Goal: Contribute content: Contribute content

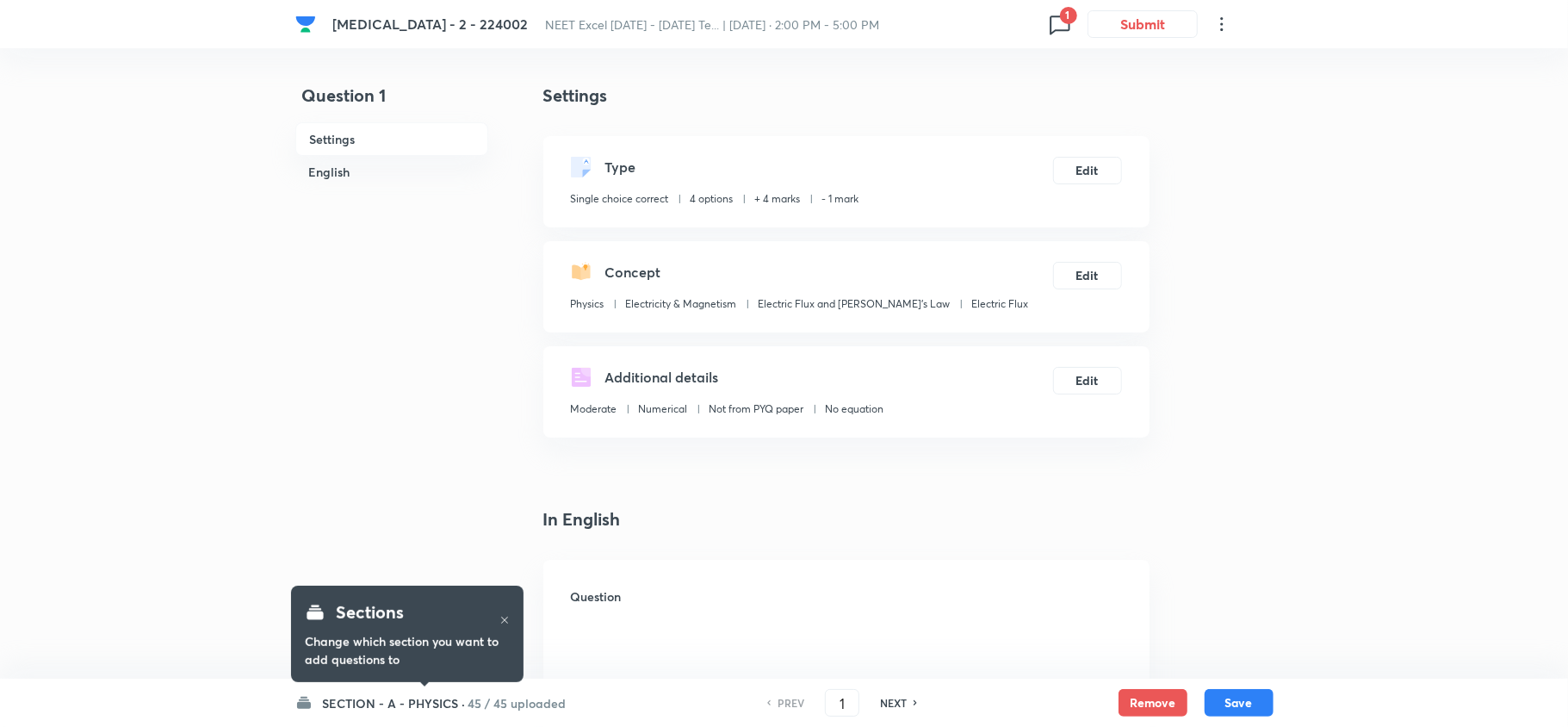
checkbox input "true"
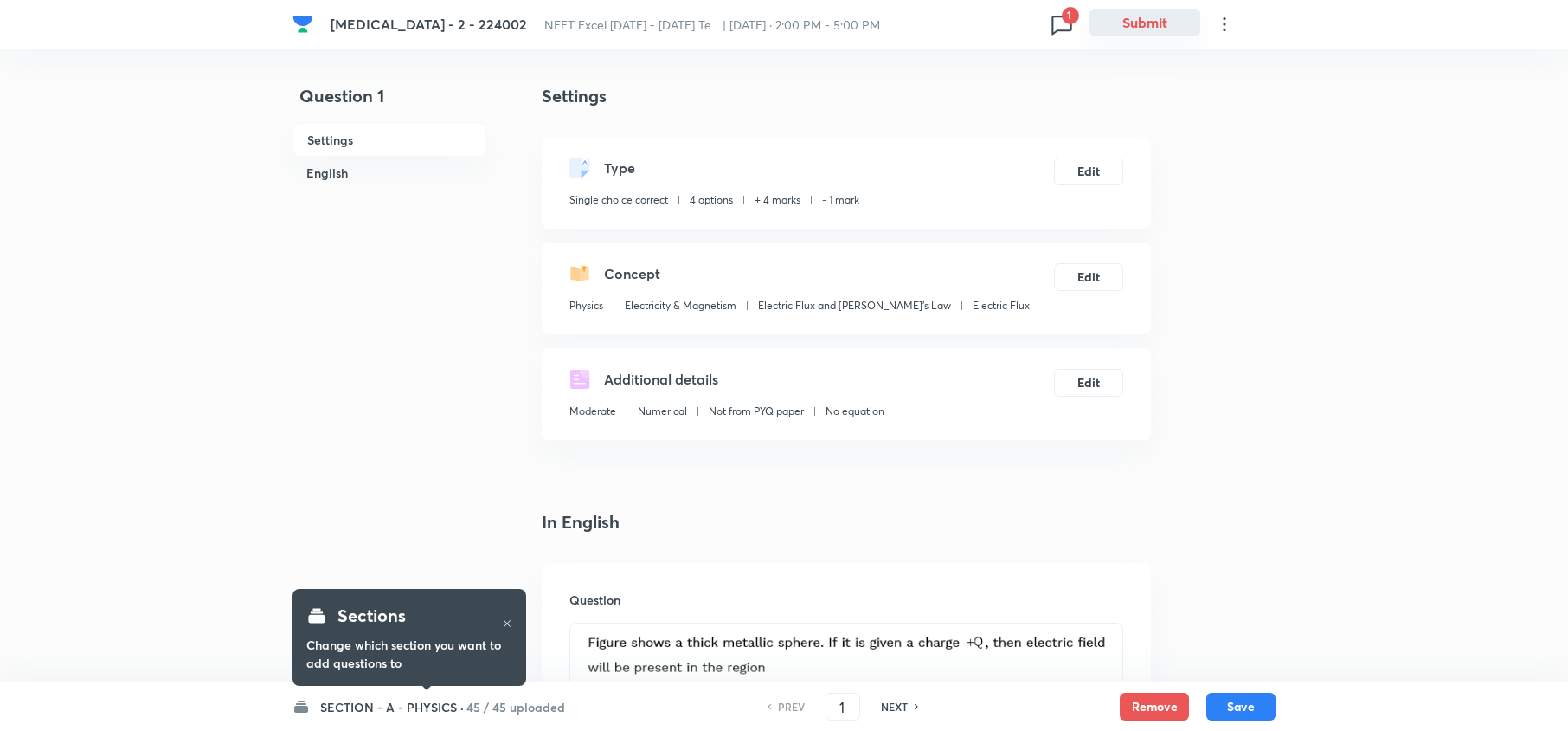
click at [1149, 17] on button "Submit" at bounding box center [1144, 23] width 110 height 28
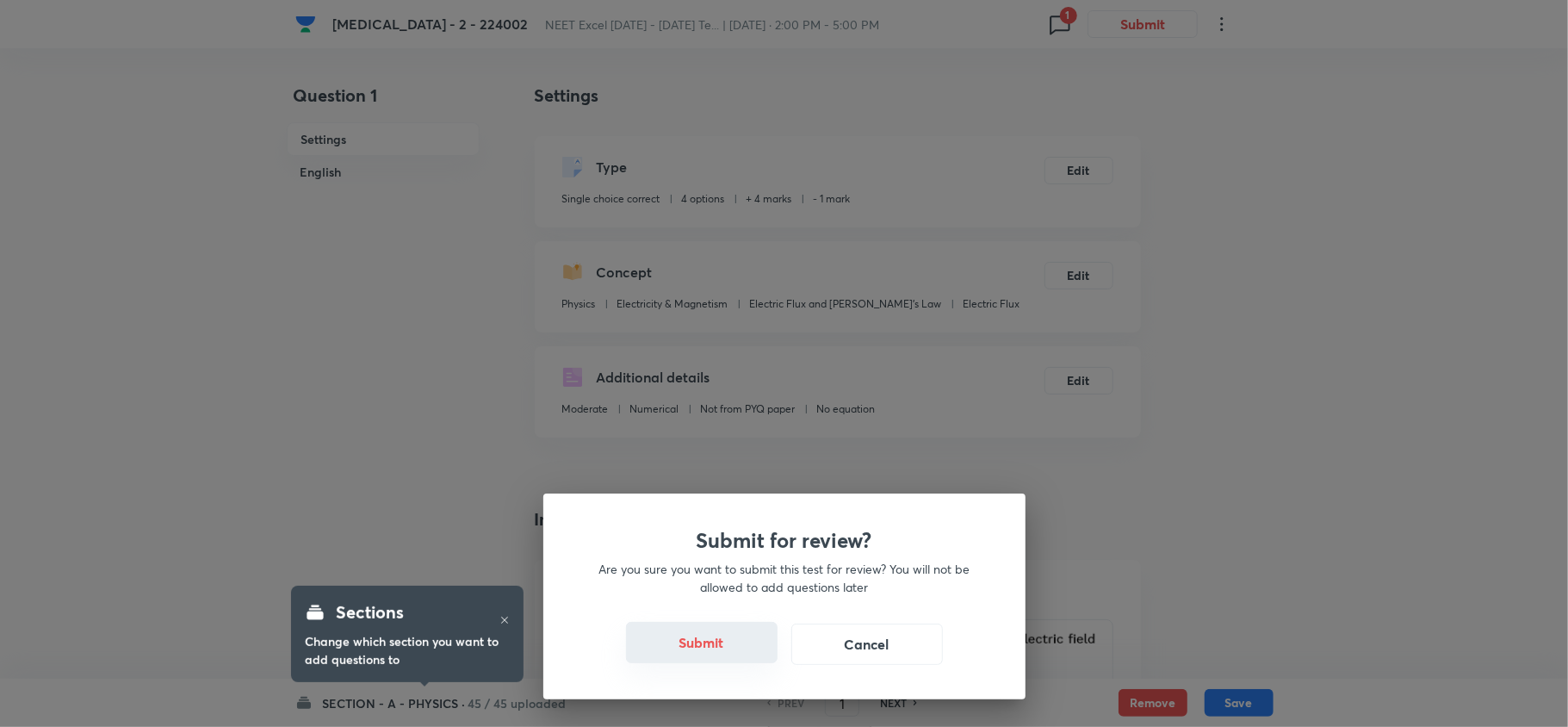
click at [732, 630] on button "Submit" at bounding box center [701, 642] width 151 height 42
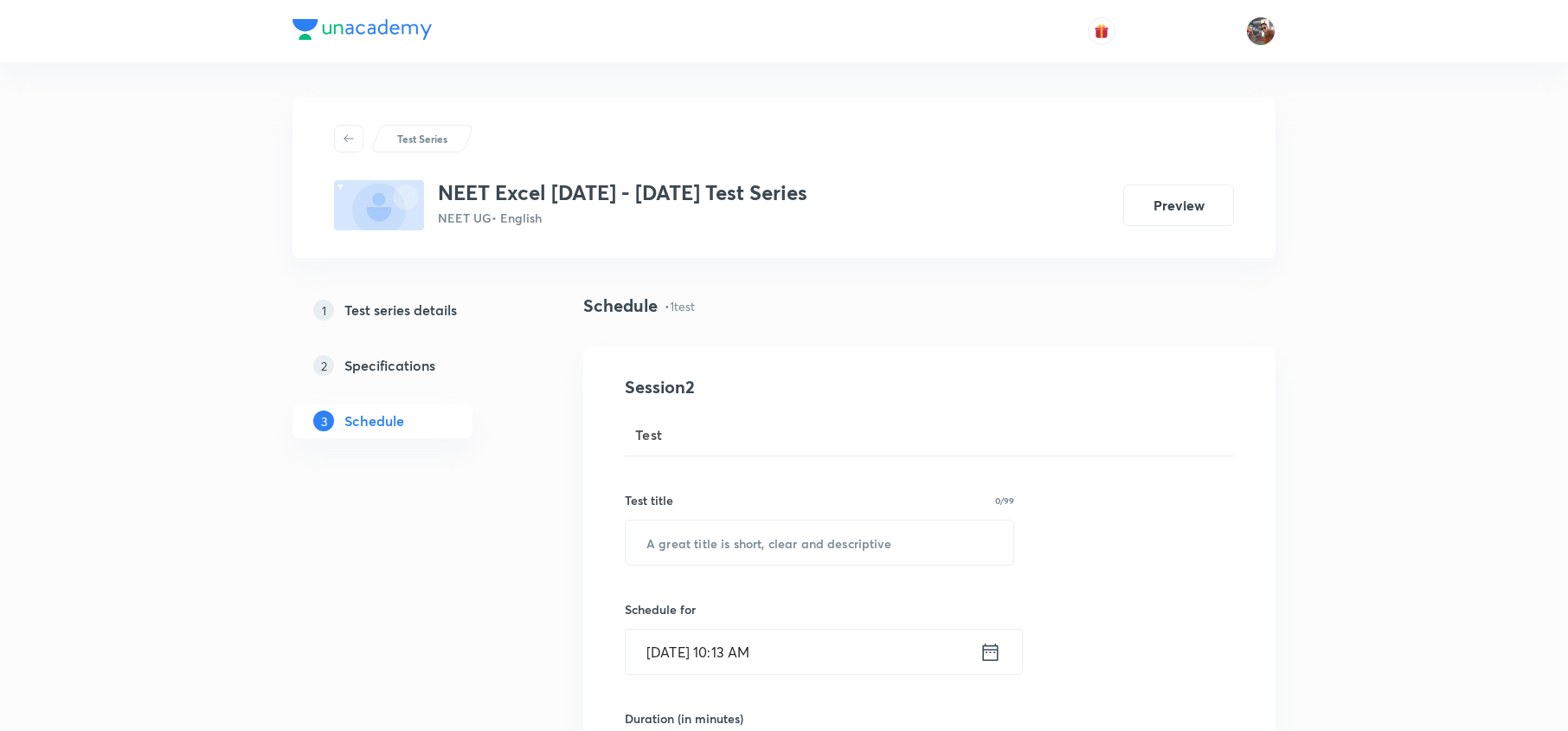
scroll to position [1050, 0]
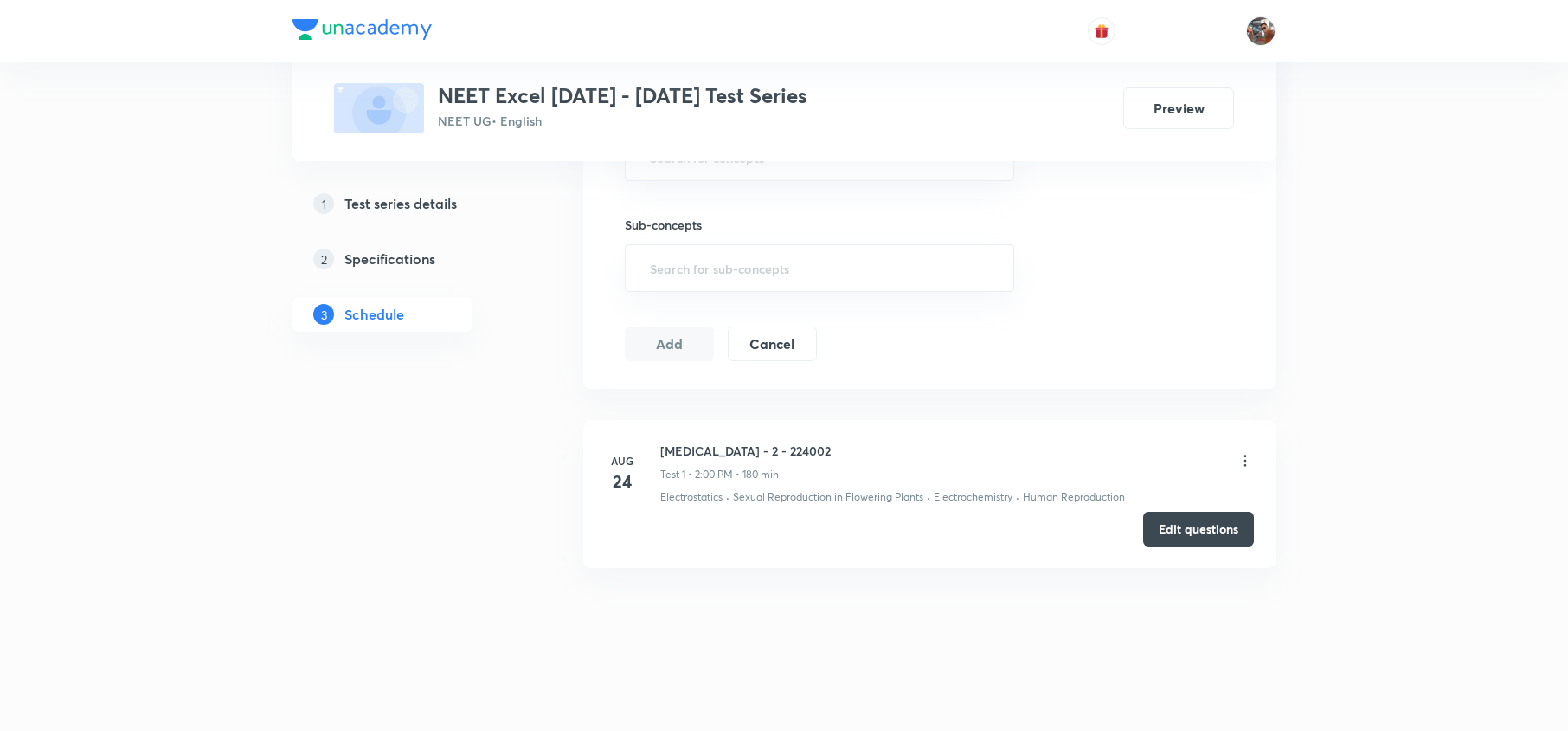
click at [552, 91] on h3 "NEET Excel [DATE] - [DATE] Test Series" at bounding box center [622, 96] width 370 height 25
copy h3 "NEET Excel [DATE] - [DATE] Test Series"
click at [552, 91] on h3 "NEET Excel [DATE] - [DATE] Test Series" at bounding box center [622, 96] width 370 height 25
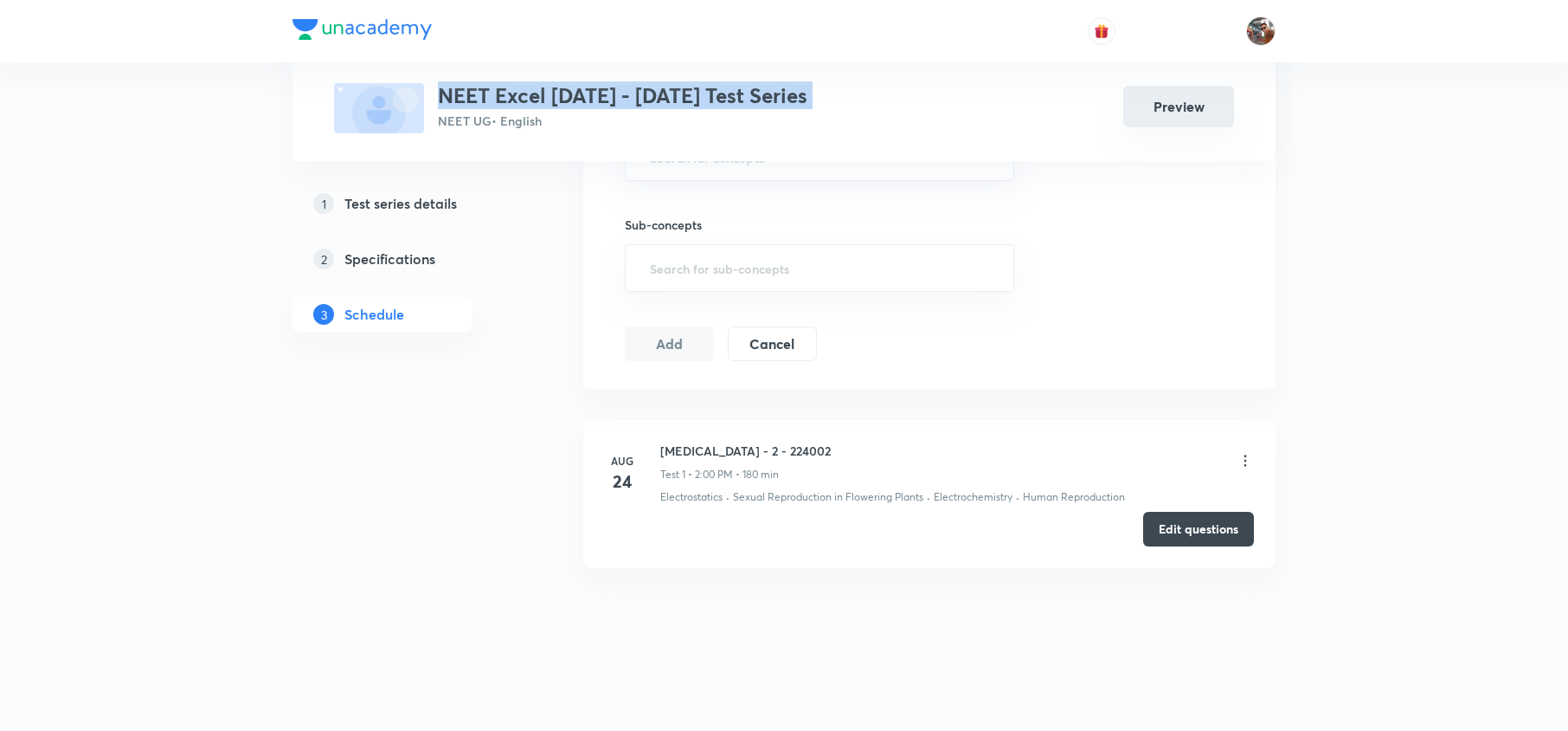
click at [1180, 97] on button "Preview" at bounding box center [1178, 106] width 110 height 42
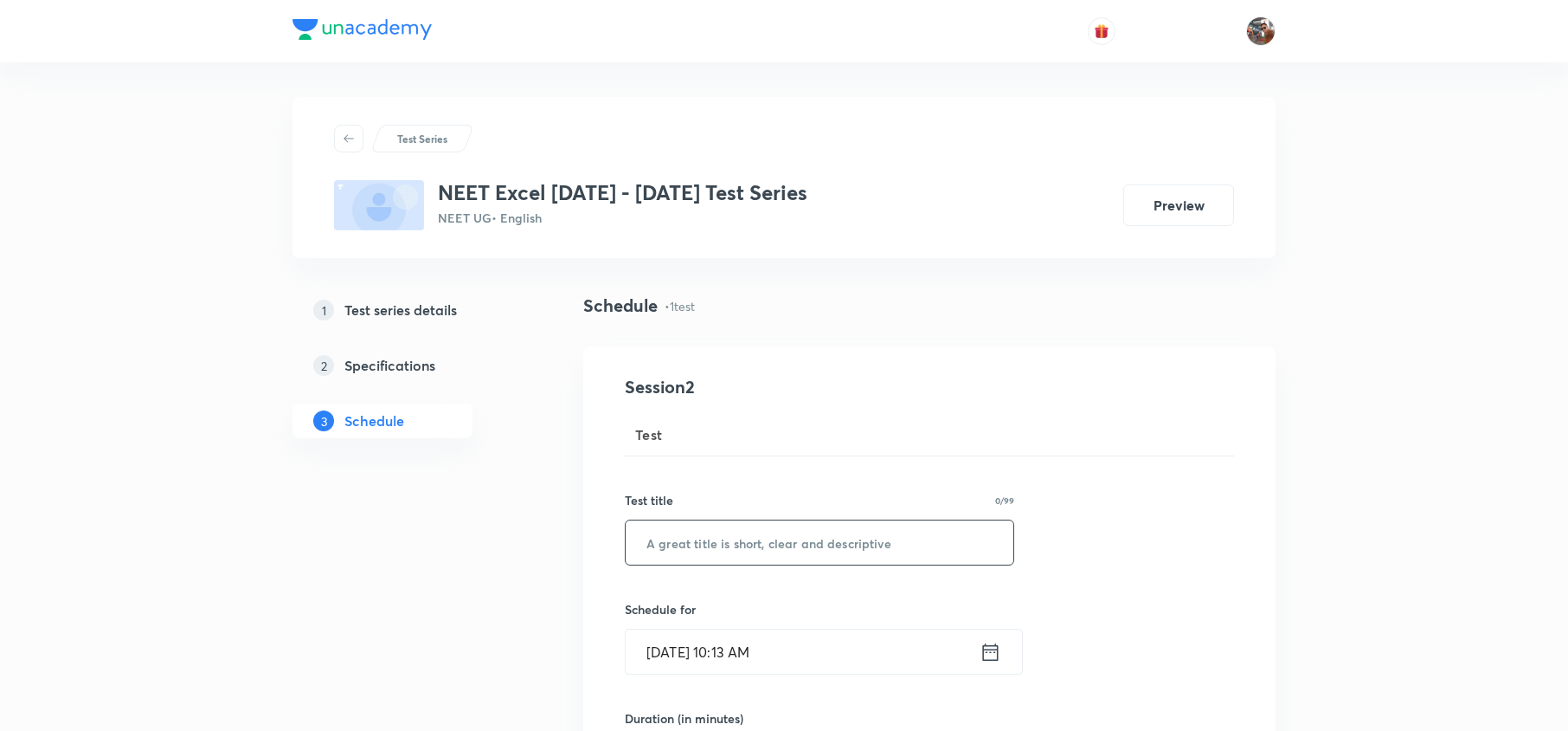
click at [756, 534] on input "text" at bounding box center [819, 542] width 388 height 44
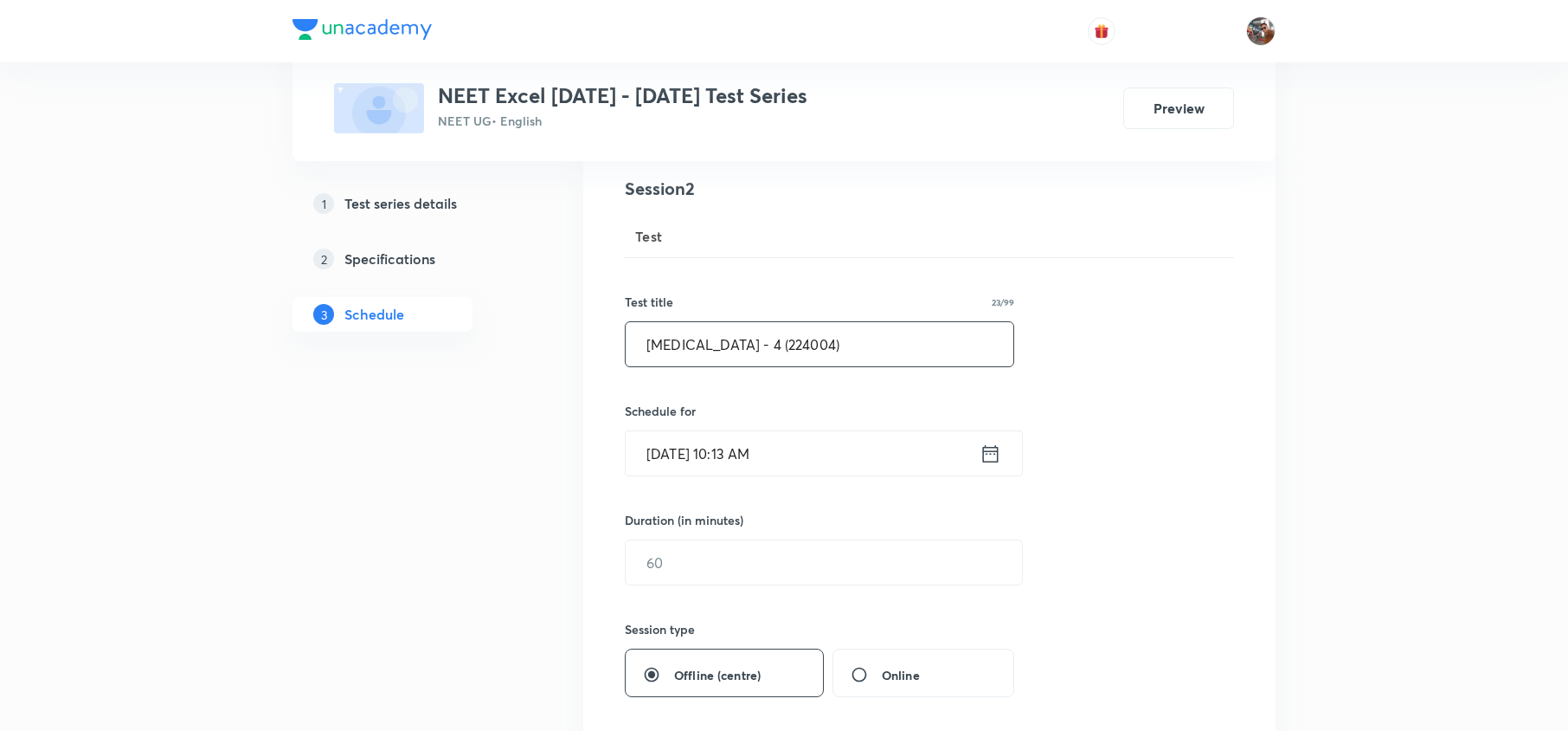
click at [741, 346] on input "[MEDICAL_DATA] - 4 (224004)" at bounding box center [819, 344] width 388 height 44
type input "[MEDICAL_DATA] - 4 (Test Code : 224004)"
click at [752, 454] on input "[DATE] 10:13 AM" at bounding box center [802, 453] width 354 height 44
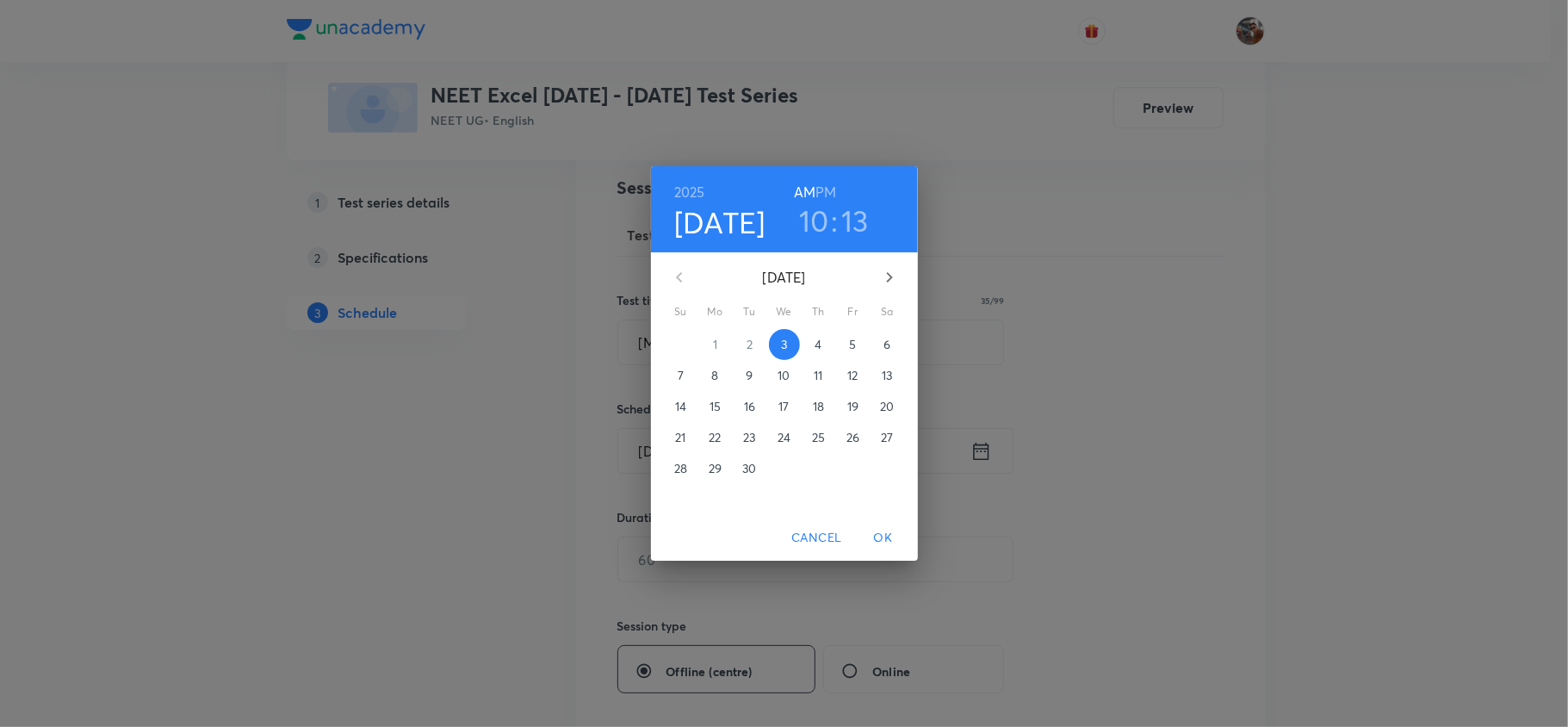
click at [678, 377] on p "7" at bounding box center [680, 376] width 6 height 17
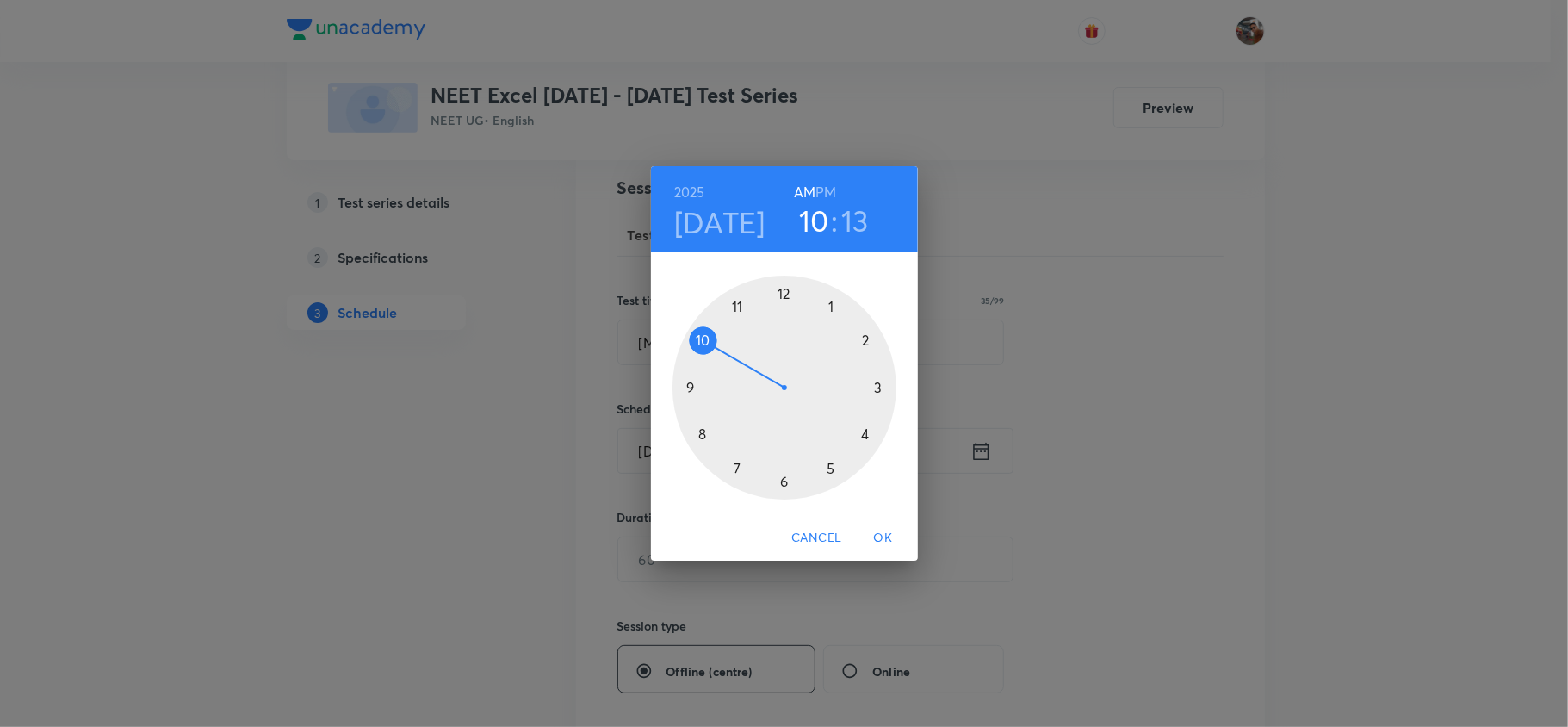
click at [823, 188] on h6 "PM" at bounding box center [826, 192] width 21 height 24
click at [869, 339] on div at bounding box center [784, 387] width 224 height 224
click at [781, 298] on div at bounding box center [784, 387] width 224 height 224
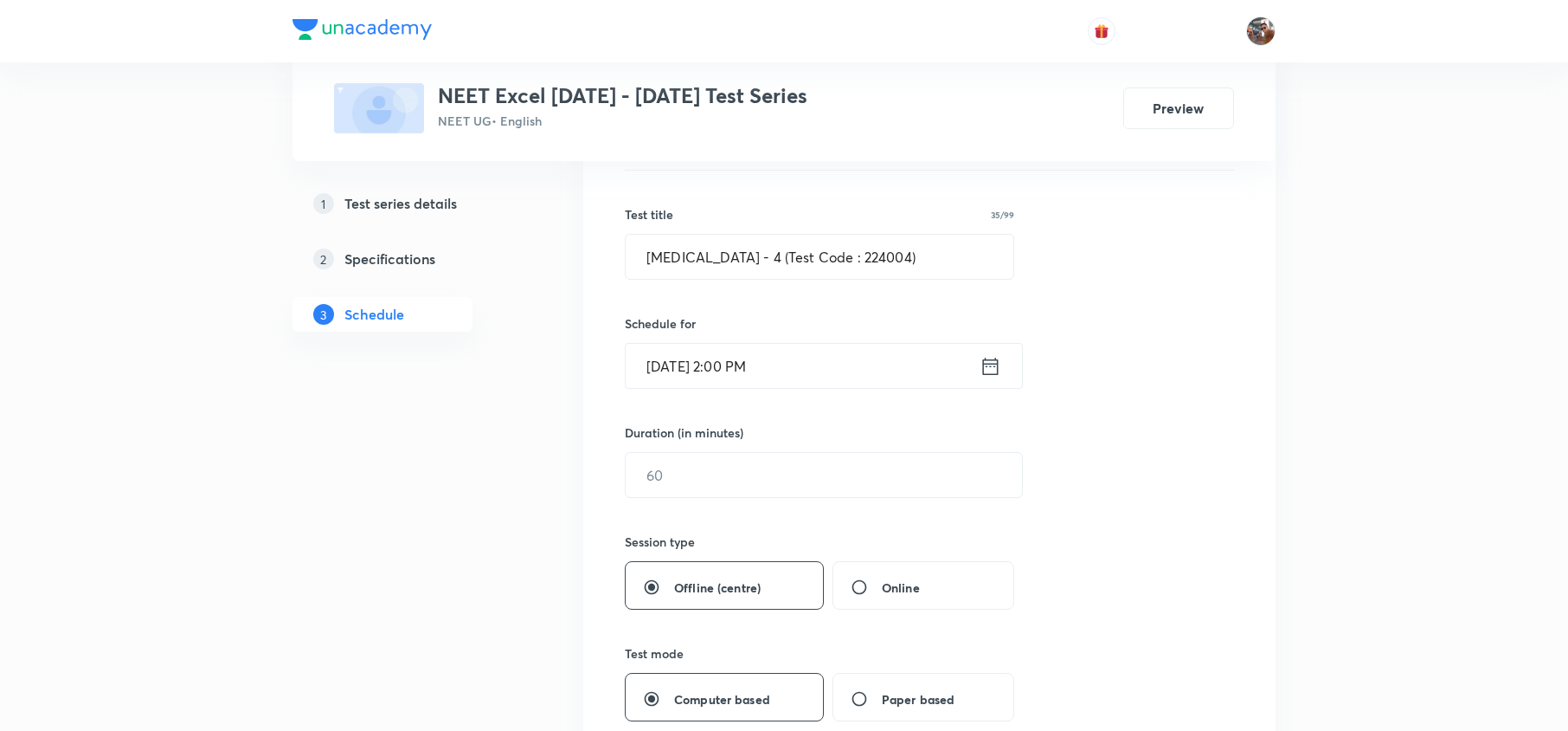
scroll to position [287, 0]
click at [721, 486] on input "text" at bounding box center [824, 473] width 397 height 44
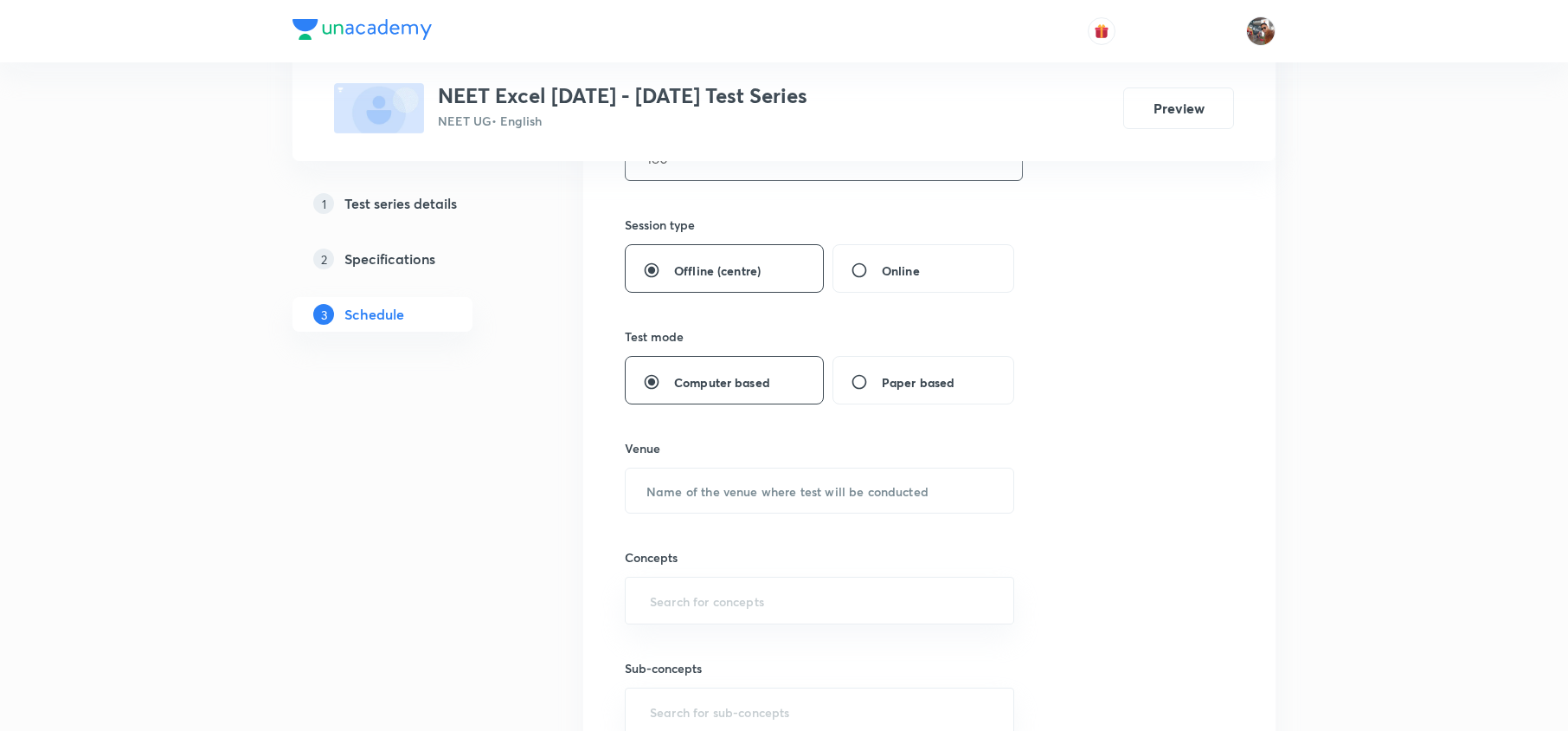
scroll to position [607, 0]
type input "180"
click at [720, 499] on input "text" at bounding box center [819, 486] width 388 height 44
type input "I"
type input "UA Centre"
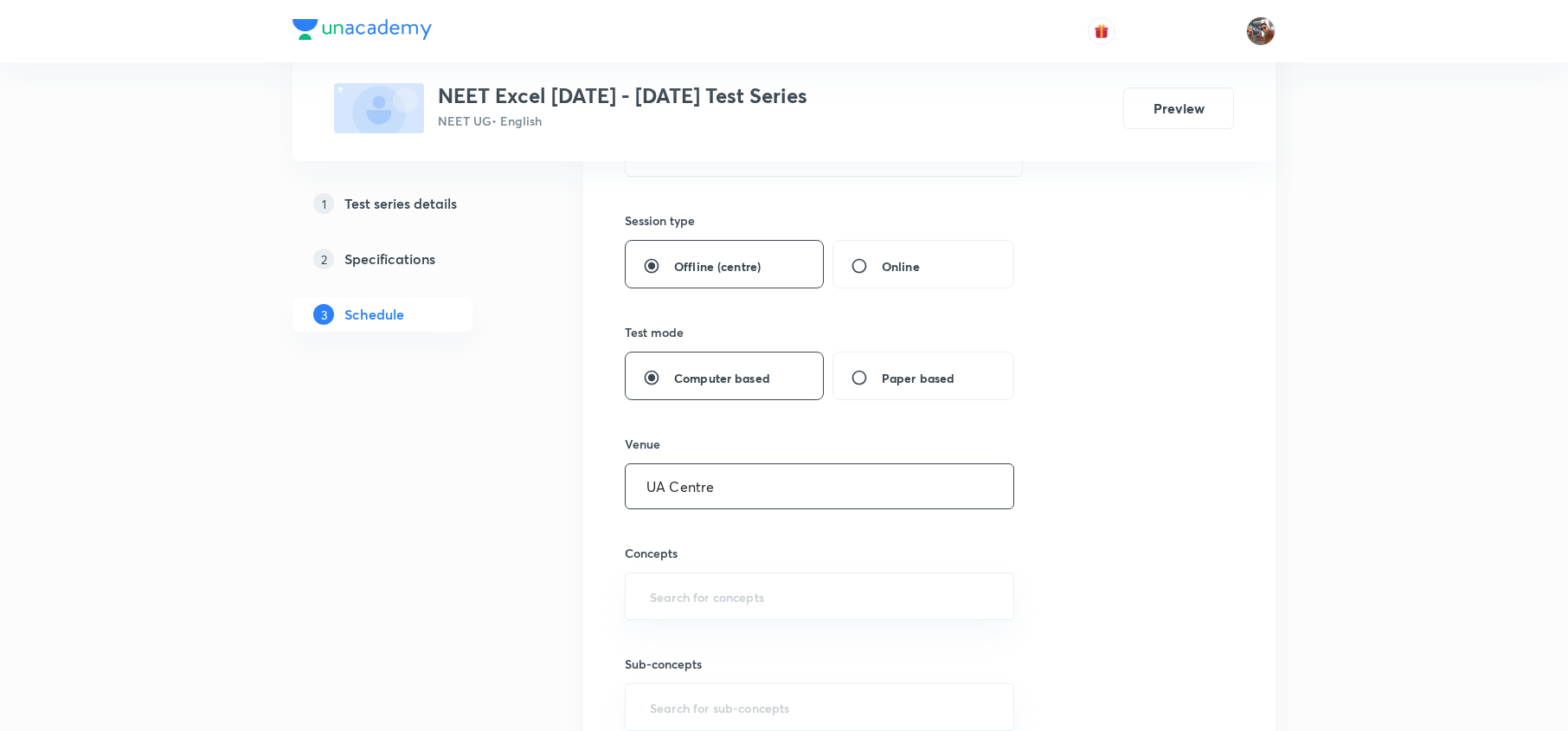
type input "C"
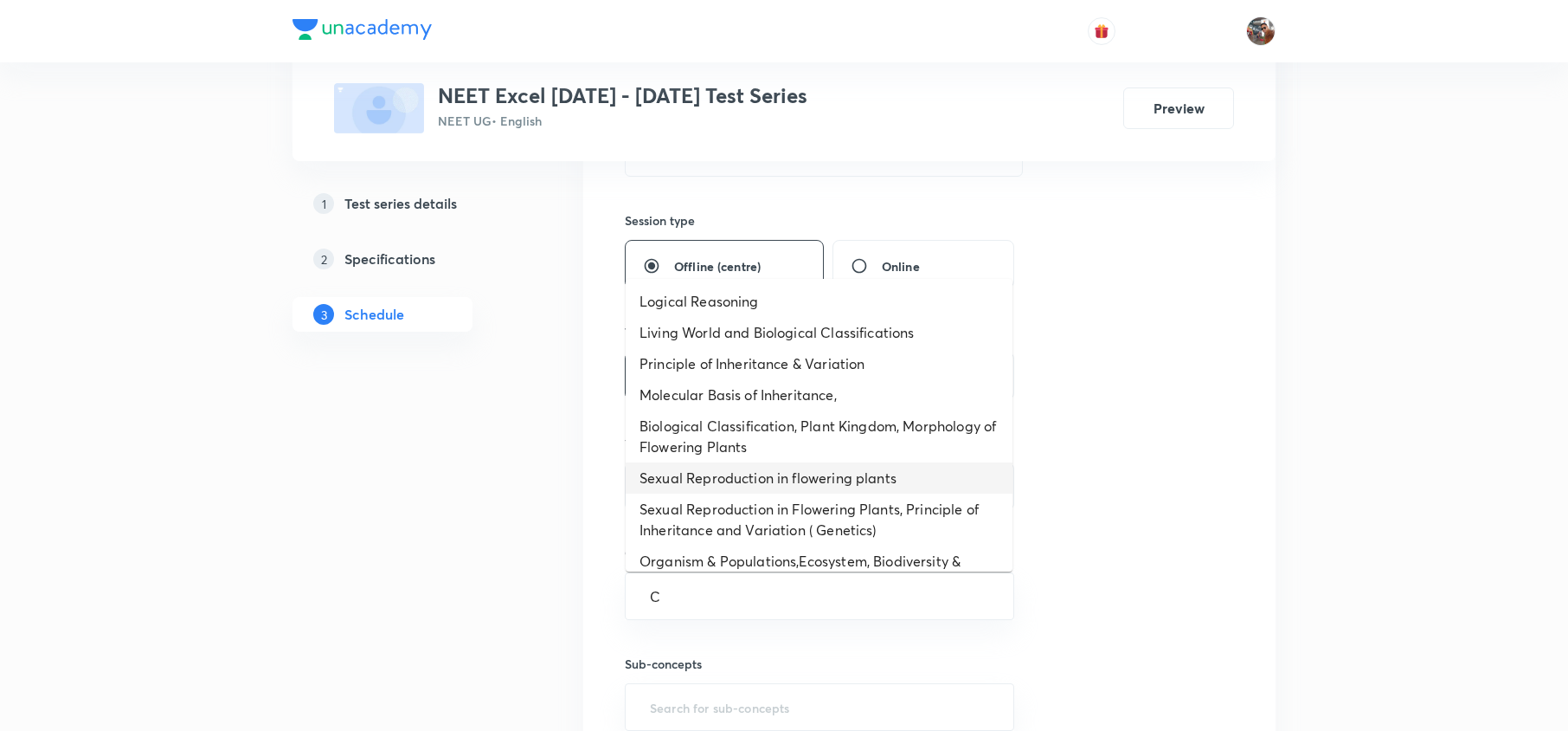
click at [777, 483] on li "Sexual Reproduction in flowering plants" at bounding box center [818, 478] width 387 height 31
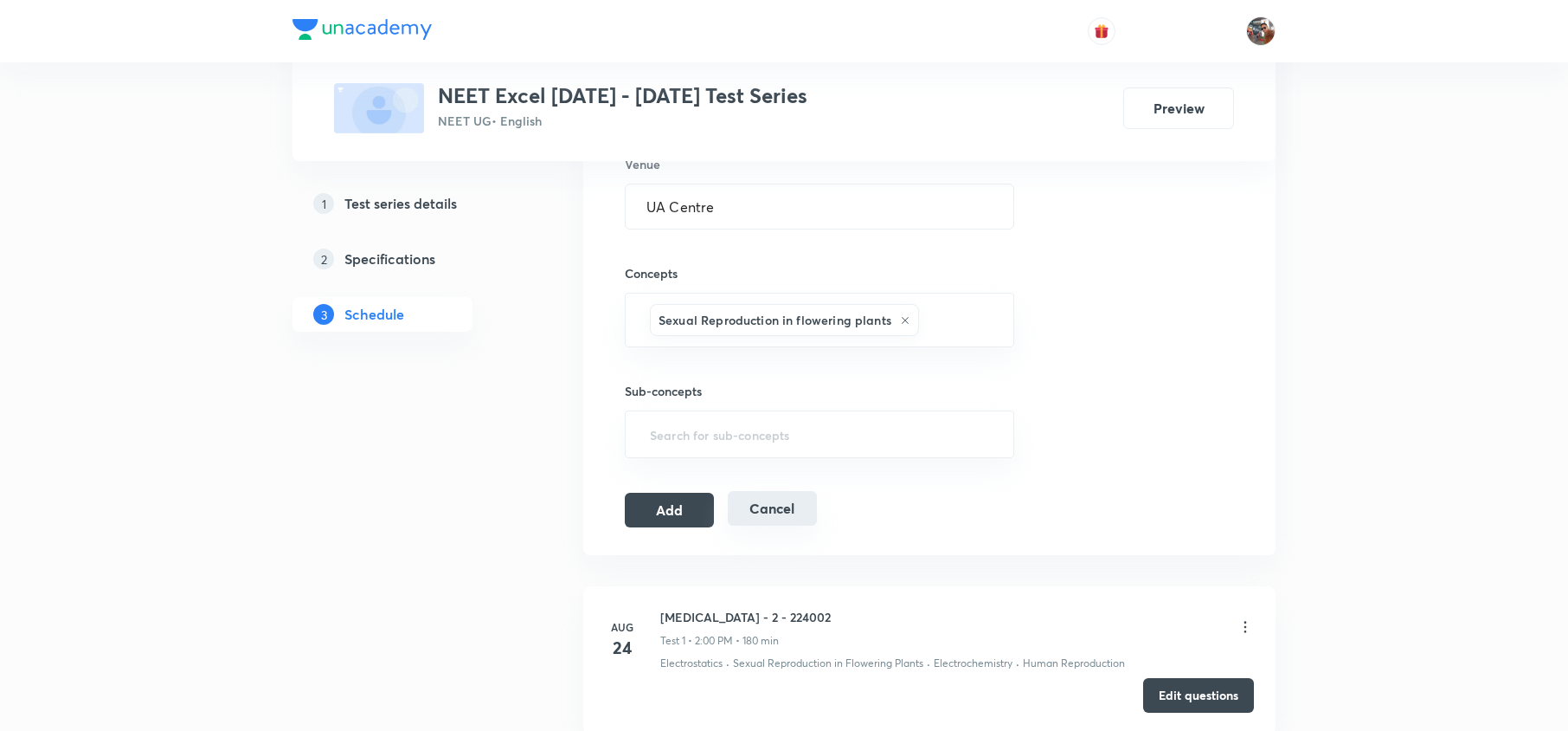
scroll to position [888, 0]
click at [685, 516] on button "Add" at bounding box center [669, 507] width 89 height 35
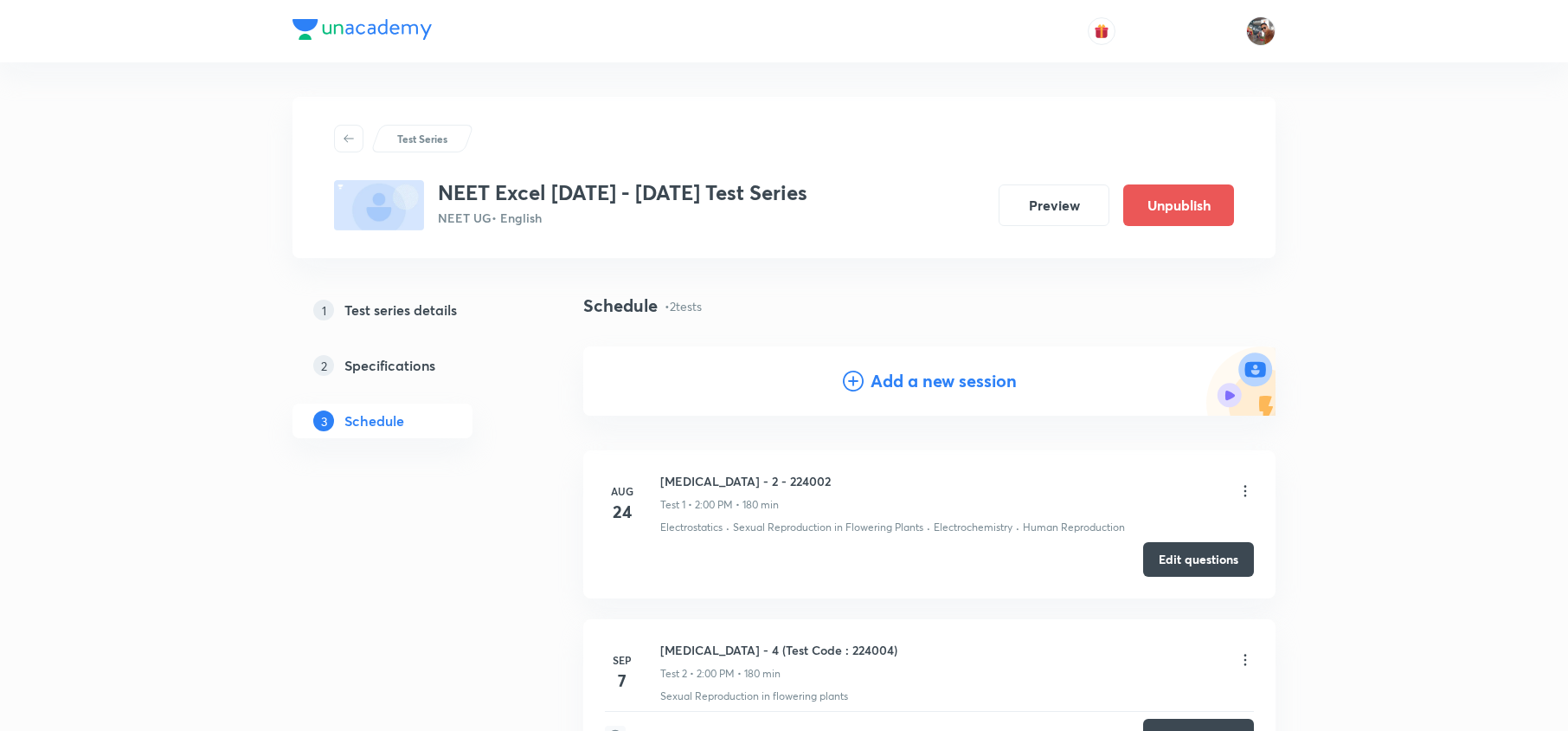
scroll to position [209, 0]
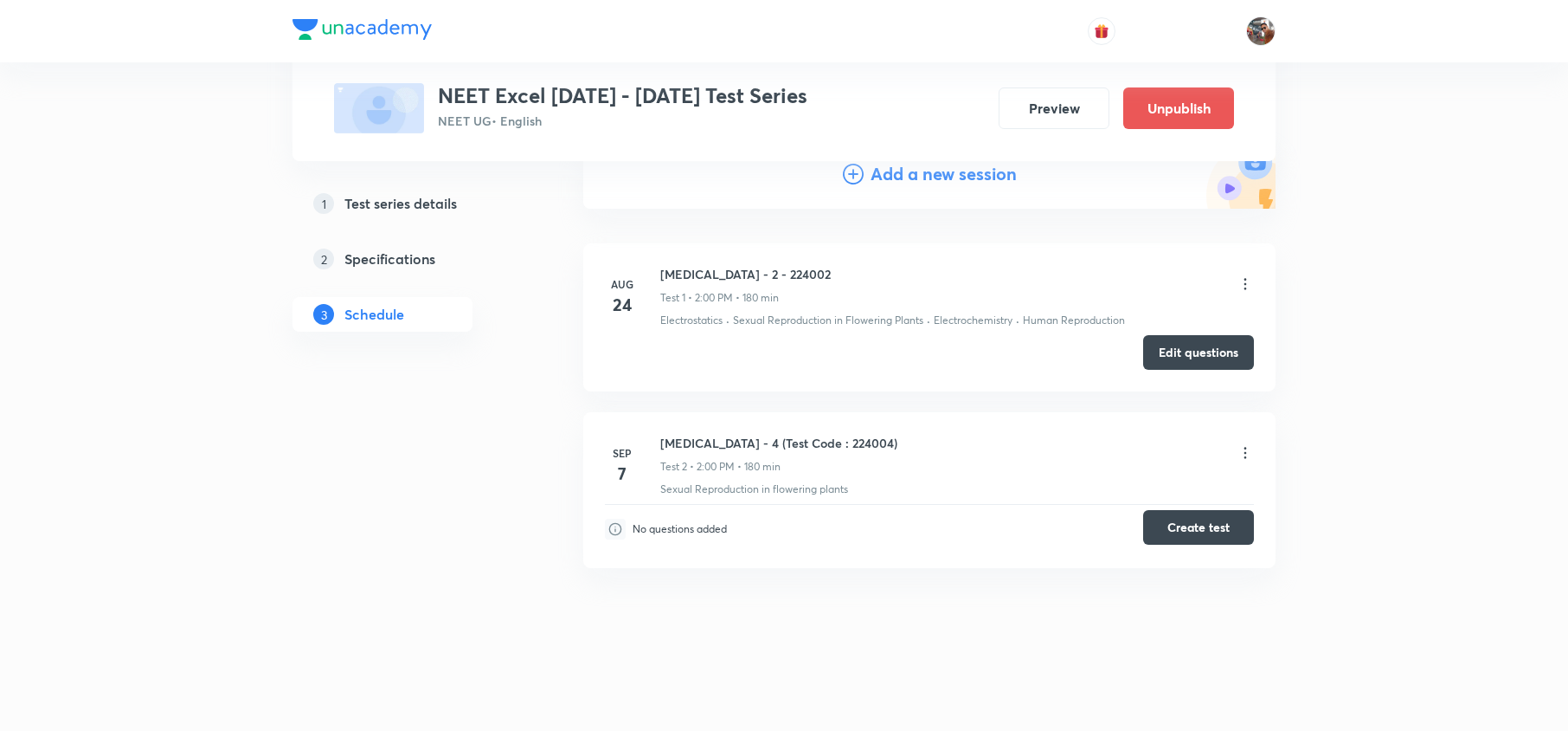
click at [1174, 520] on button "Create test" at bounding box center [1198, 527] width 110 height 35
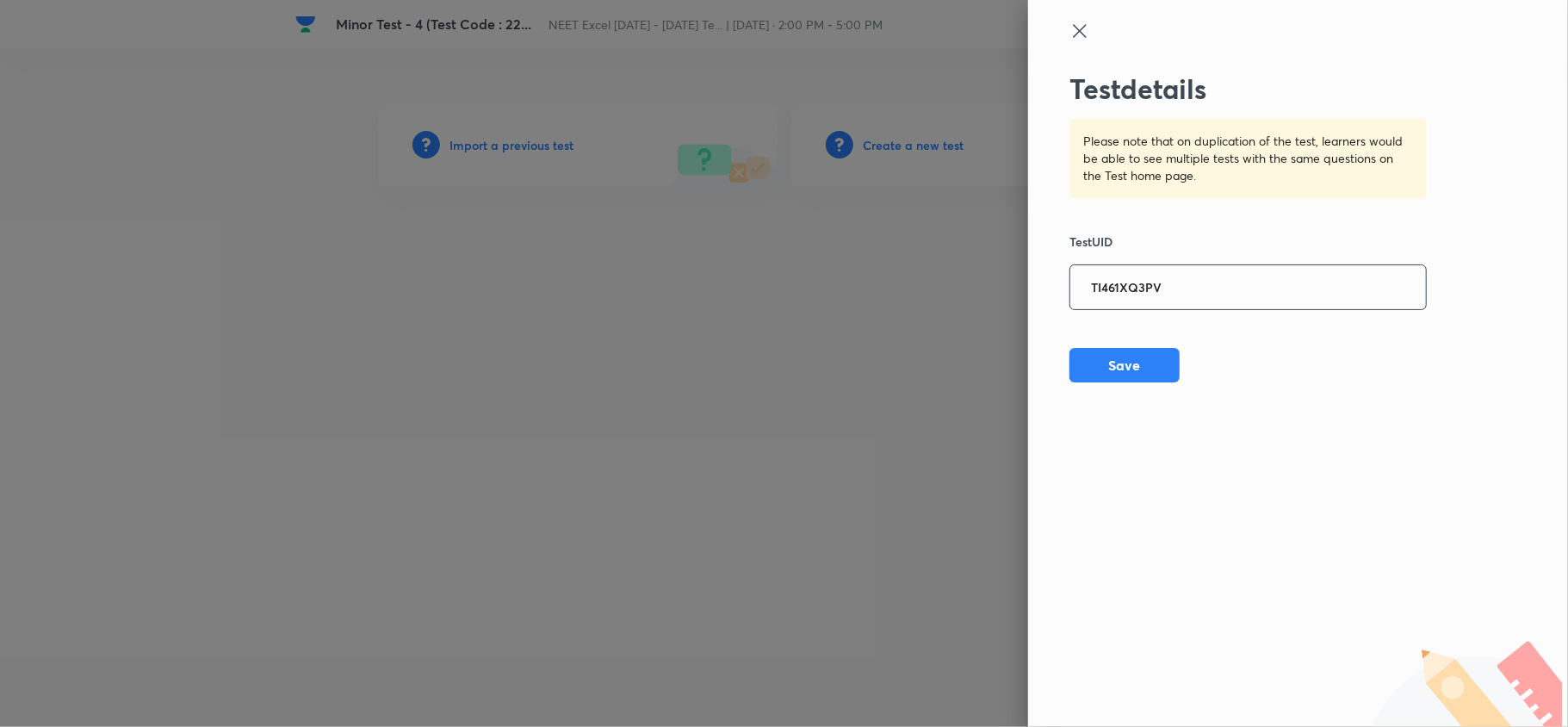
type input "TI461XQ3PV"
click at [1117, 372] on button "Save" at bounding box center [1124, 365] width 110 height 35
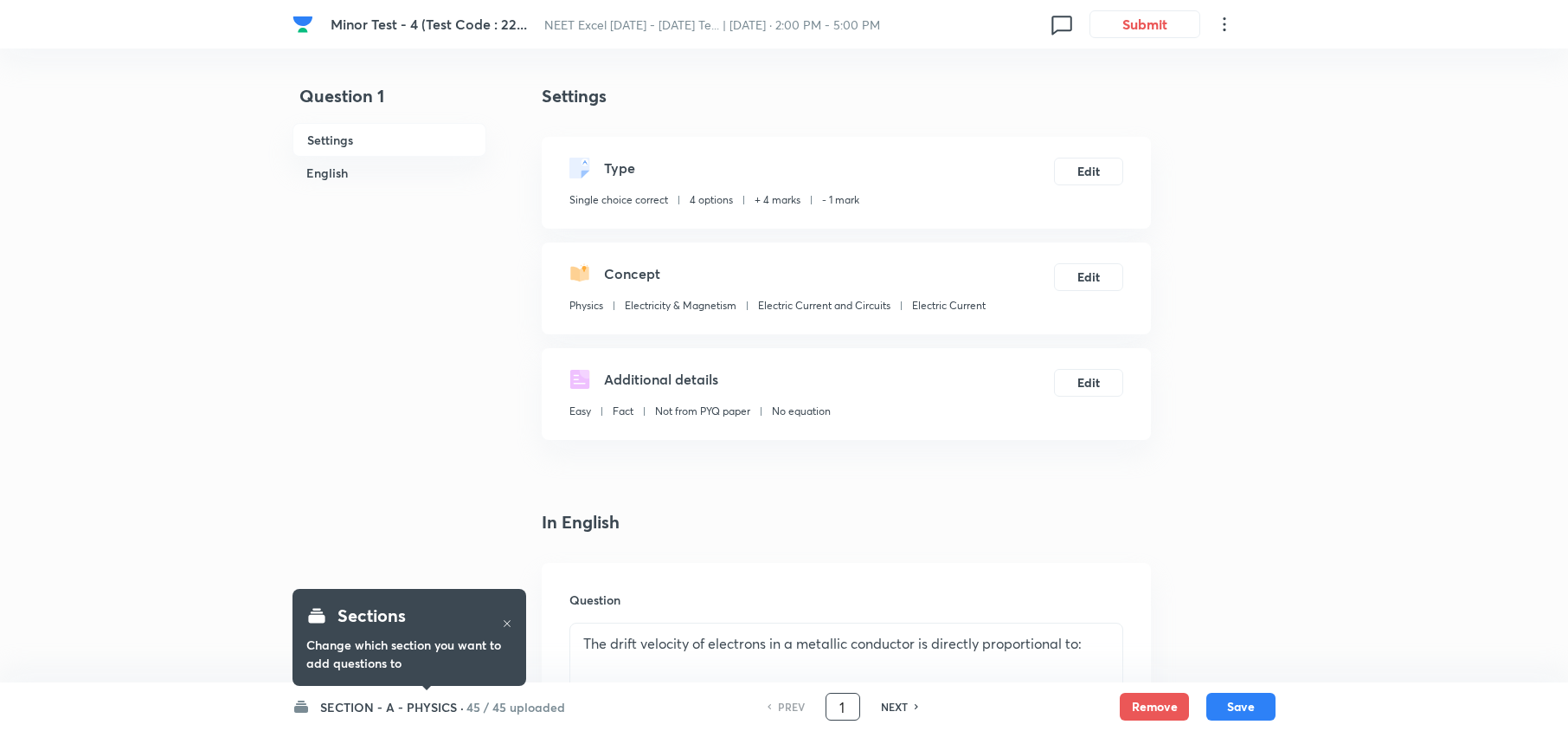
click at [846, 697] on input "1" at bounding box center [843, 707] width 33 height 30
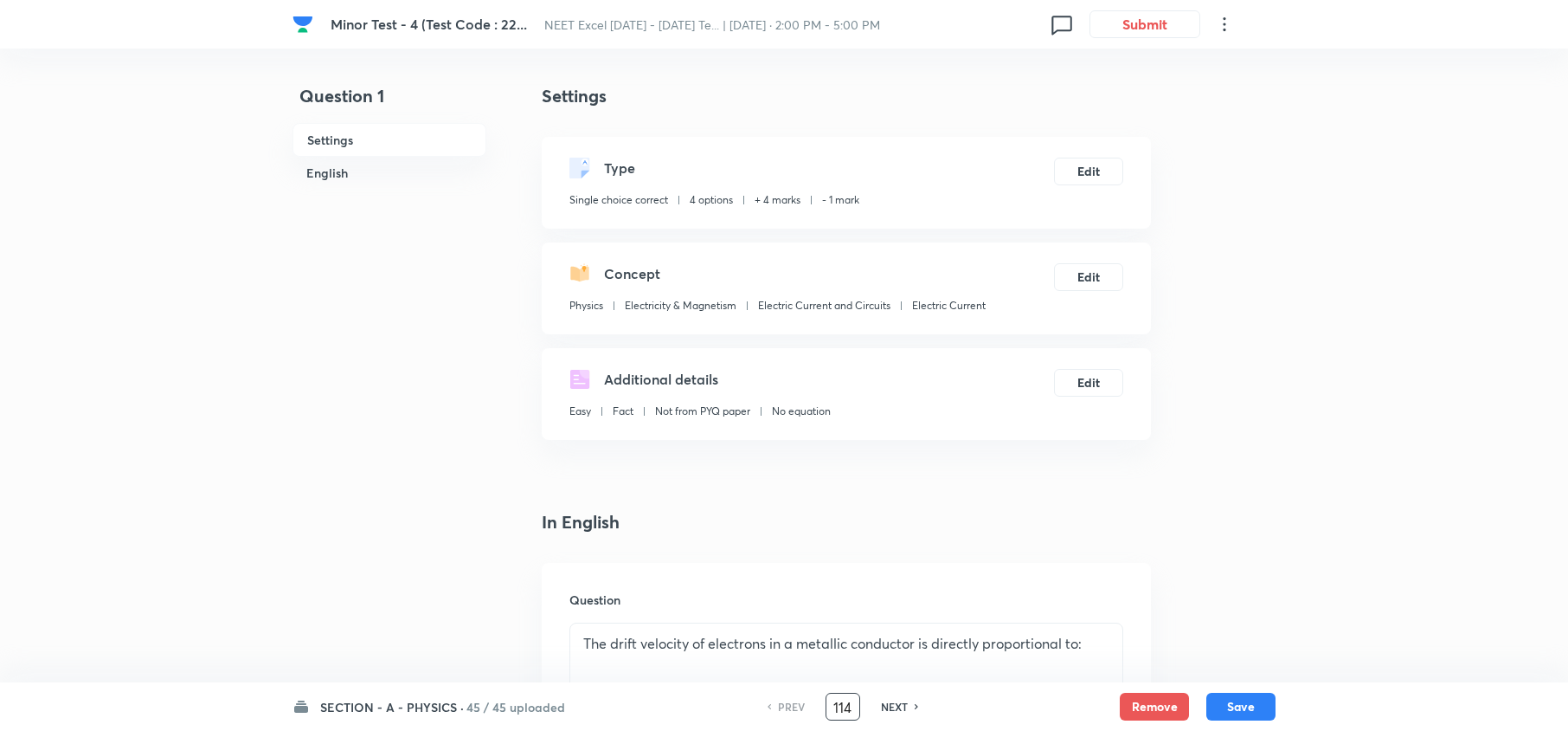
type input "114"
checkbox input "false"
checkbox input "true"
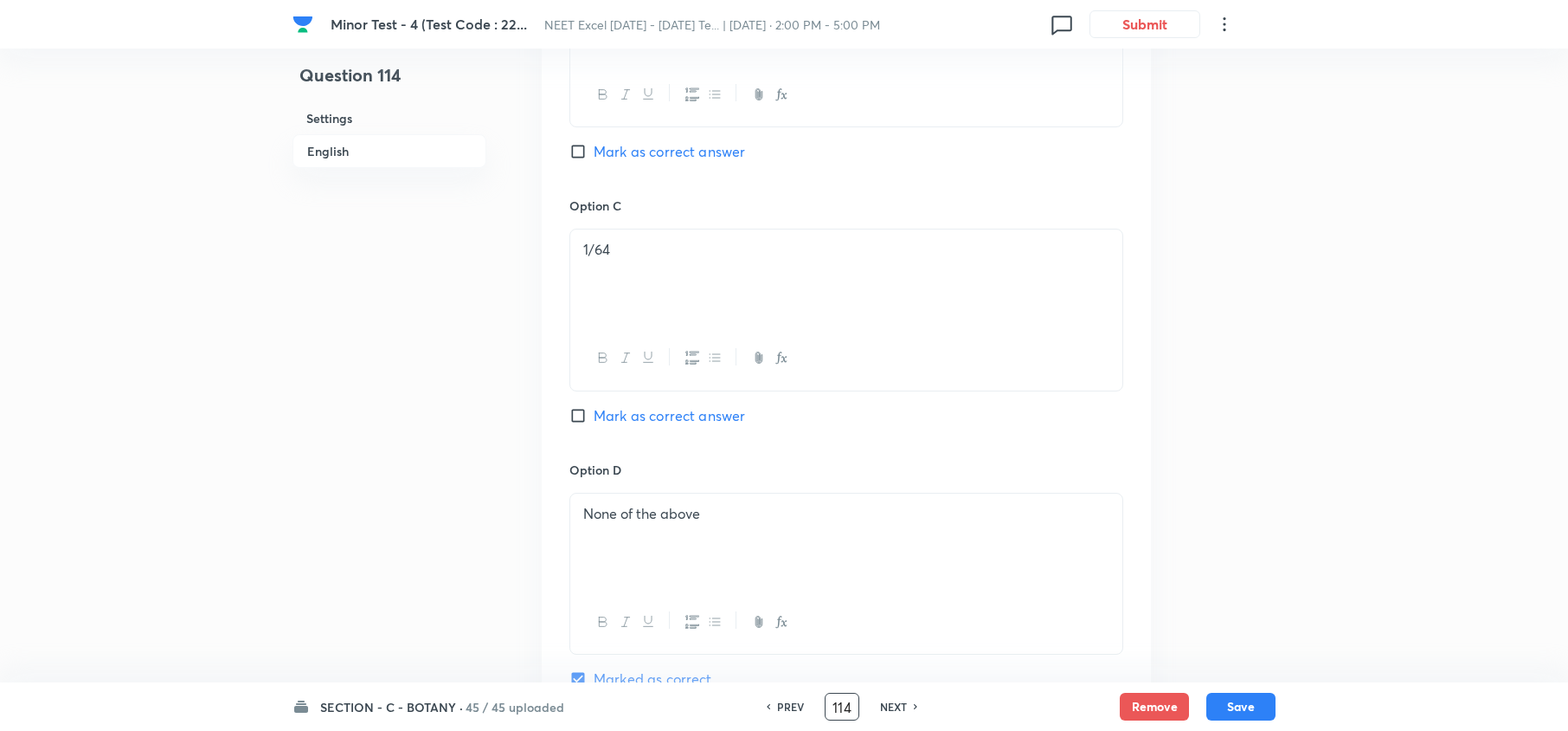
scroll to position [1620, 0]
